Goal: Information Seeking & Learning: Learn about a topic

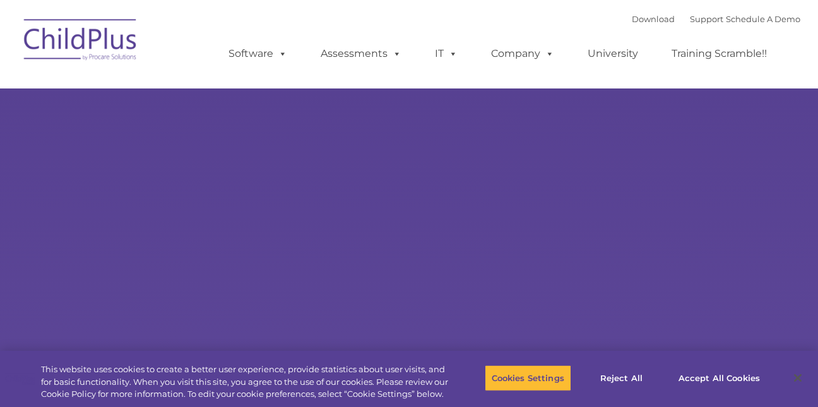
select select "MEDIUM"
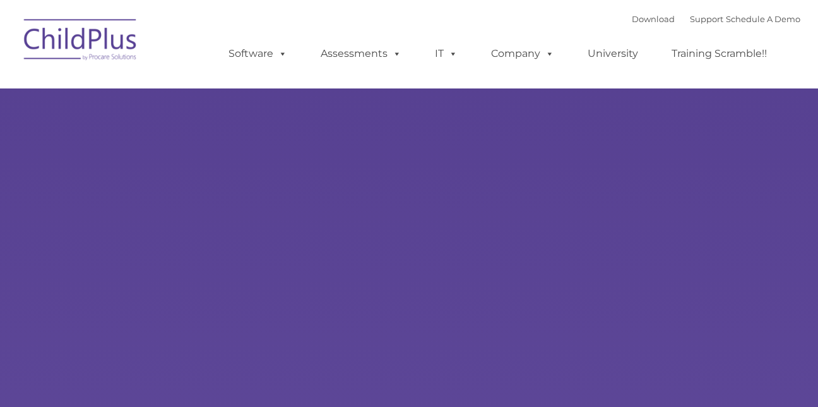
type input ""
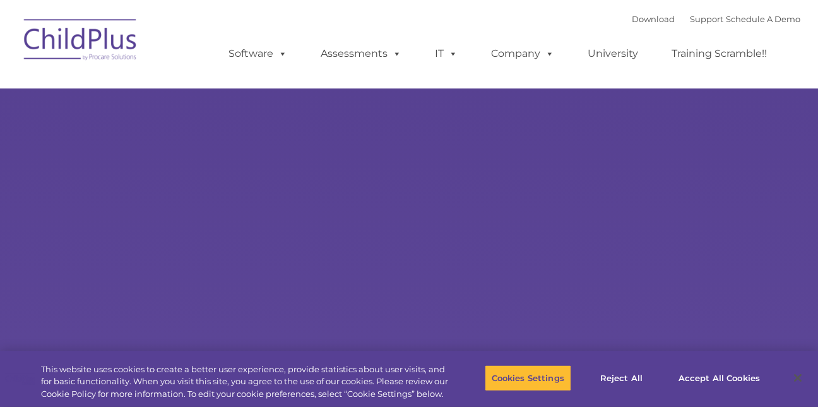
select select "MEDIUM"
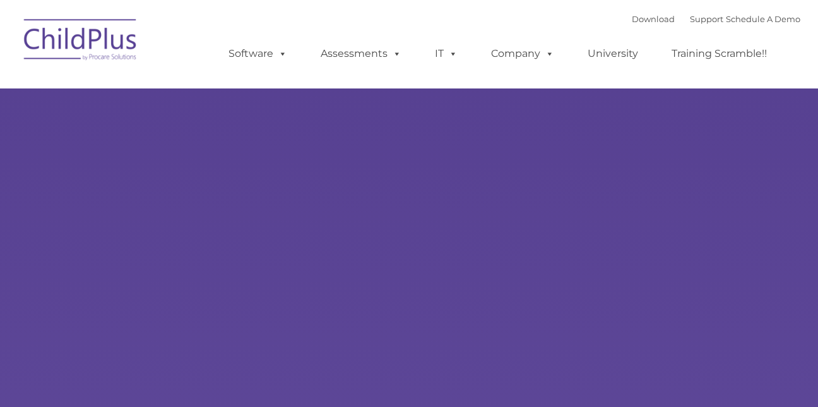
type input ""
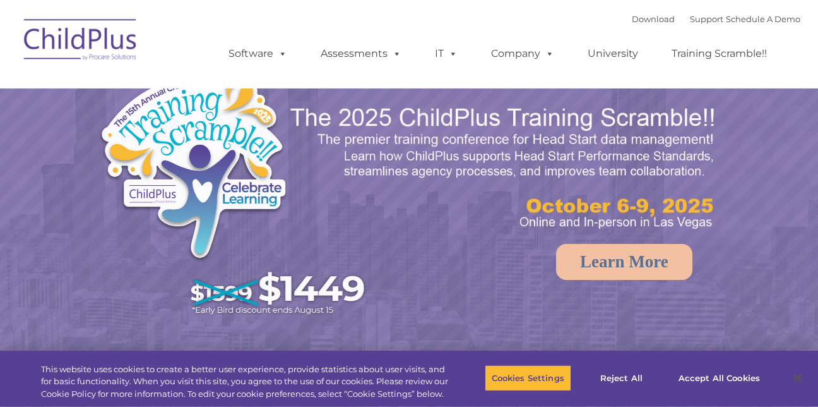
select select "MEDIUM"
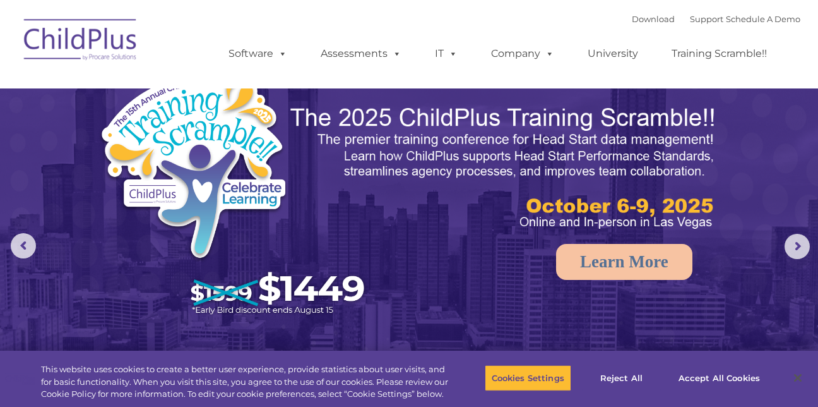
click at [545, 29] on ul "Software ChildPlus: The original and most widely-used Head Start data managemen…" at bounding box center [501, 53] width 597 height 51
click at [285, 59] on span at bounding box center [280, 53] width 14 height 12
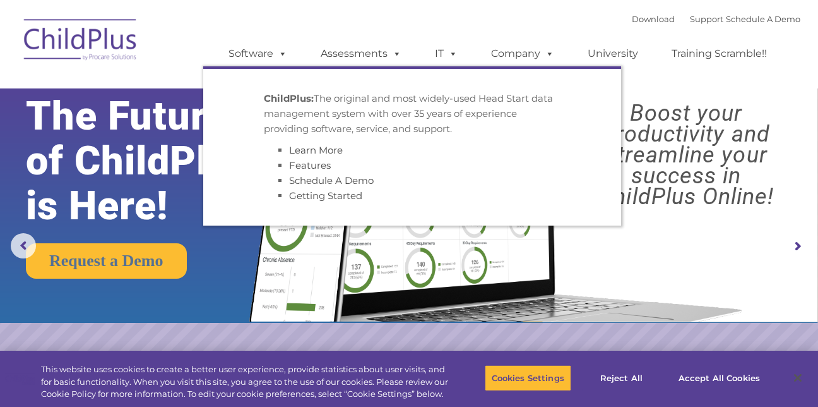
click at [462, 32] on ul "Software ChildPlus: The original and most widely-used Head Start data managemen…" at bounding box center [501, 53] width 597 height 51
click at [389, 52] on span at bounding box center [395, 53] width 14 height 12
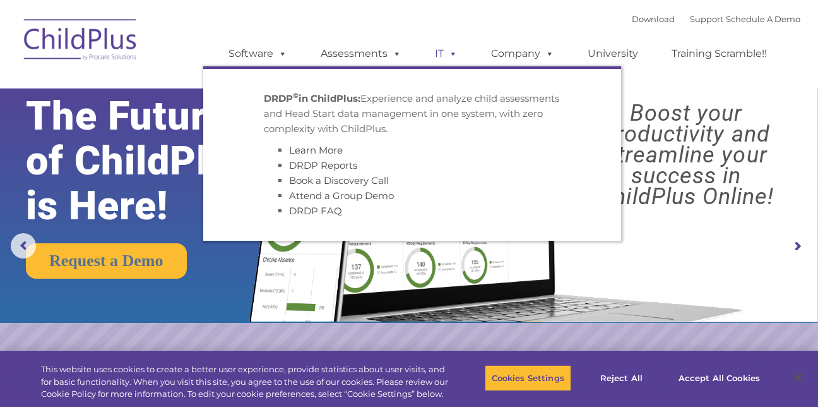
click at [450, 57] on span at bounding box center [451, 53] width 14 height 12
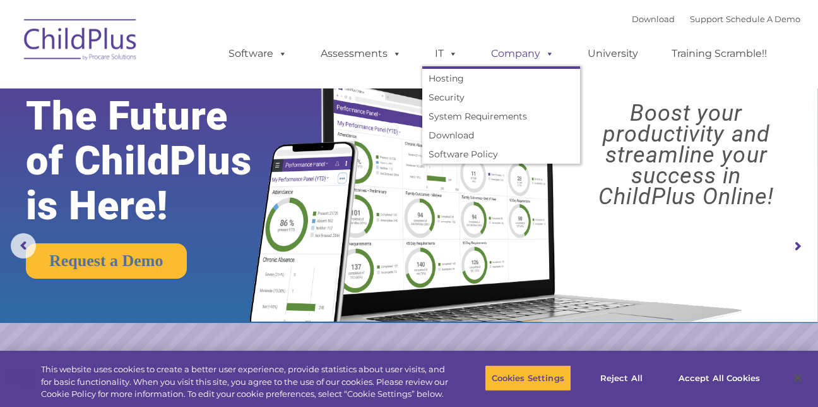
click at [532, 58] on link "Company" at bounding box center [523, 53] width 88 height 25
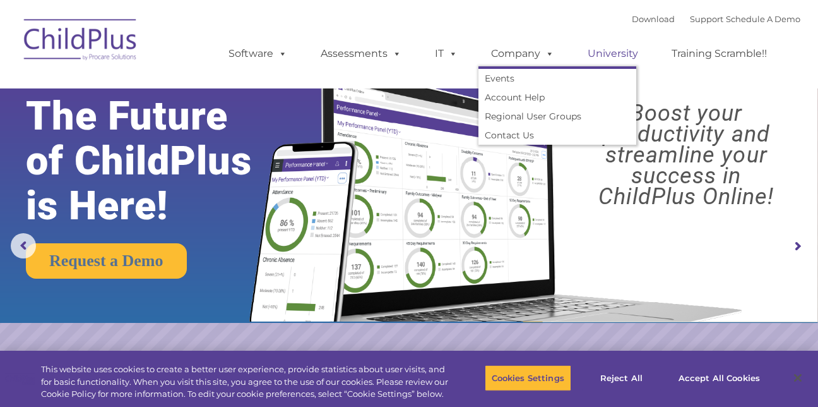
click at [627, 59] on link "University" at bounding box center [613, 53] width 76 height 25
click at [727, 59] on link "Training Scramble!!" at bounding box center [719, 53] width 121 height 25
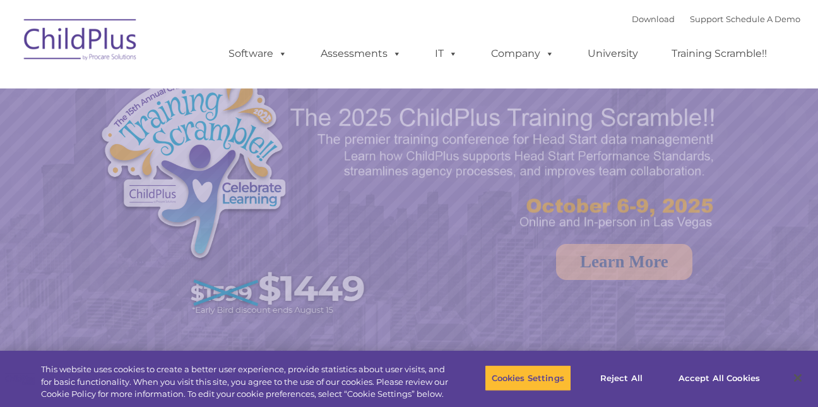
select select "MEDIUM"
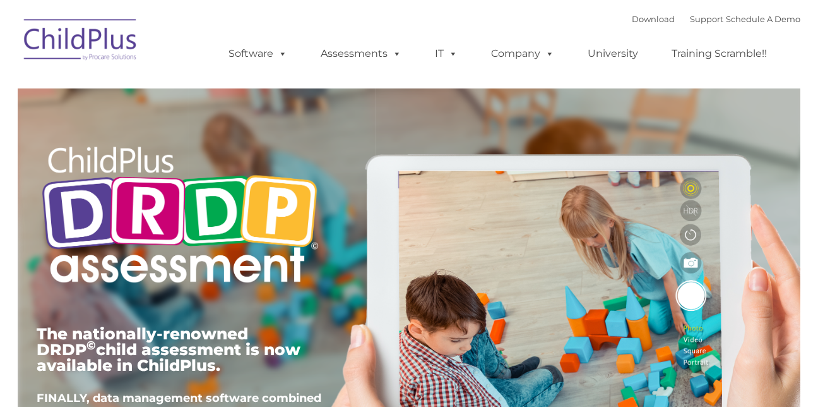
type input ""
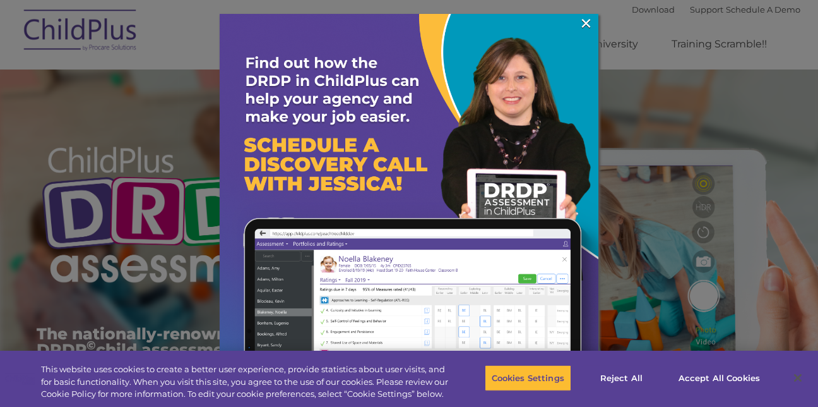
click at [63, 307] on div at bounding box center [409, 203] width 818 height 407
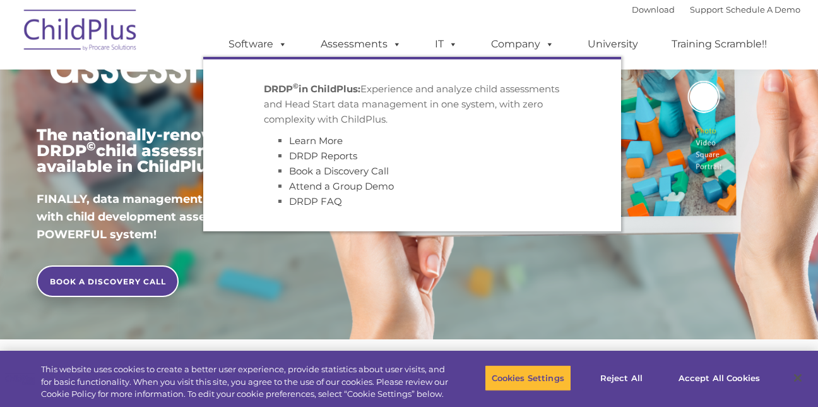
scroll to position [199, 0]
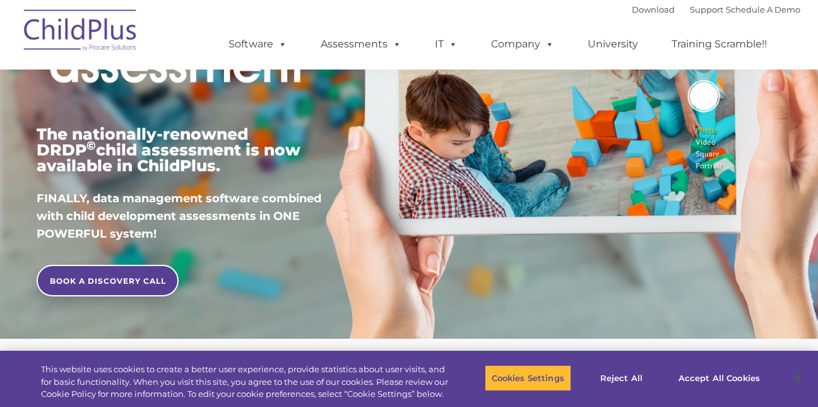
click at [656, 257] on div "The nationally-renowned DRDP © child assessment is now available in ChildPlus. …" at bounding box center [409, 92] width 764 height 451
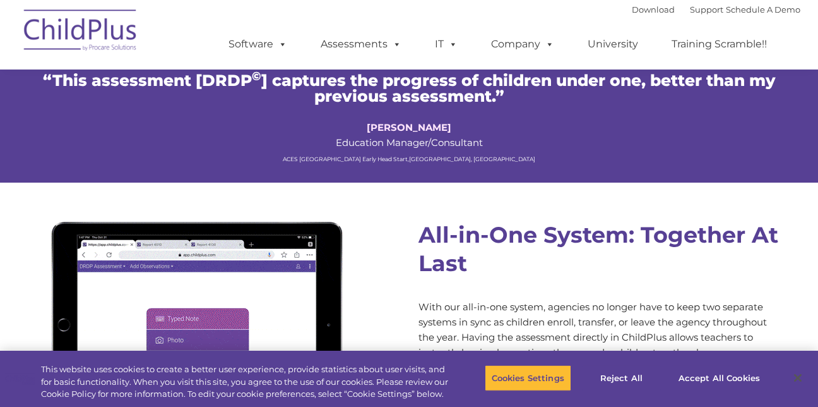
scroll to position [970, 0]
